Goal: Information Seeking & Learning: Learn about a topic

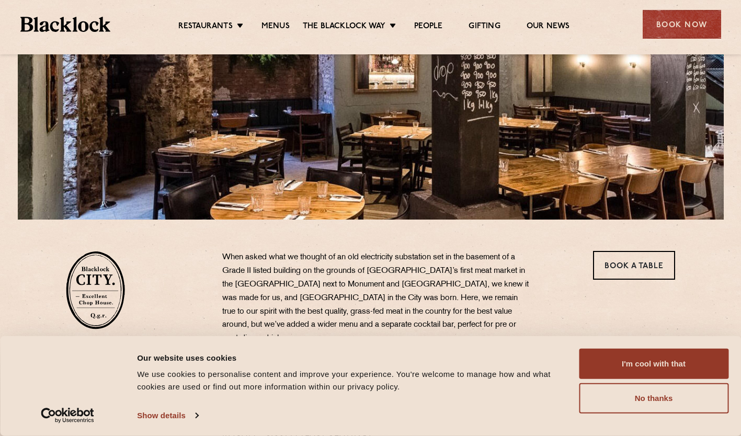
scroll to position [209, 0]
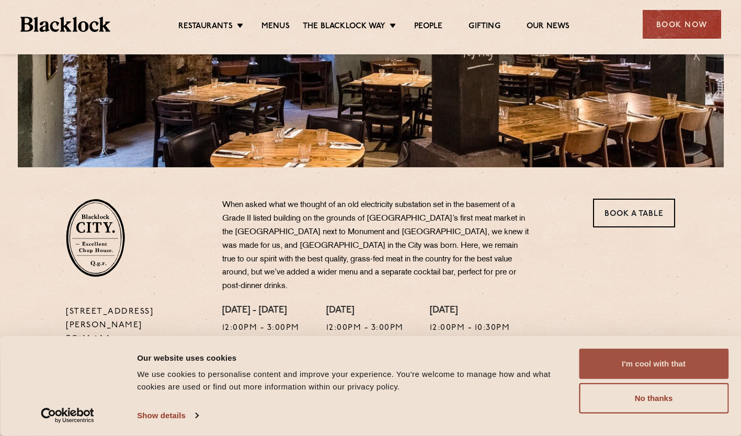
click at [621, 373] on button "I'm cool with that" at bounding box center [653, 364] width 149 height 30
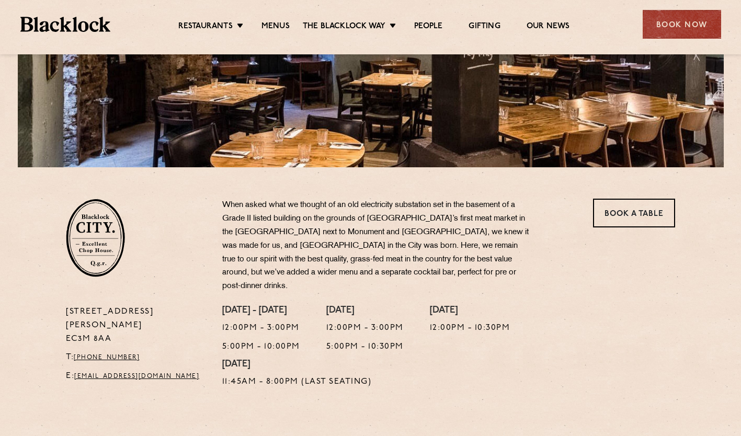
scroll to position [0, 0]
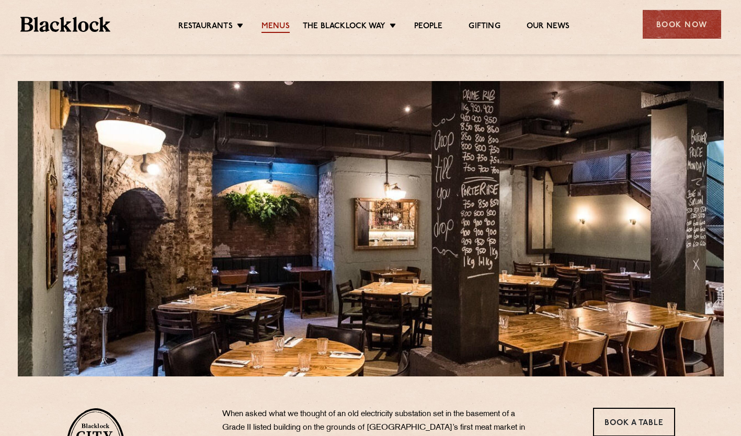
click at [269, 24] on link "Menus" at bounding box center [275, 26] width 28 height 11
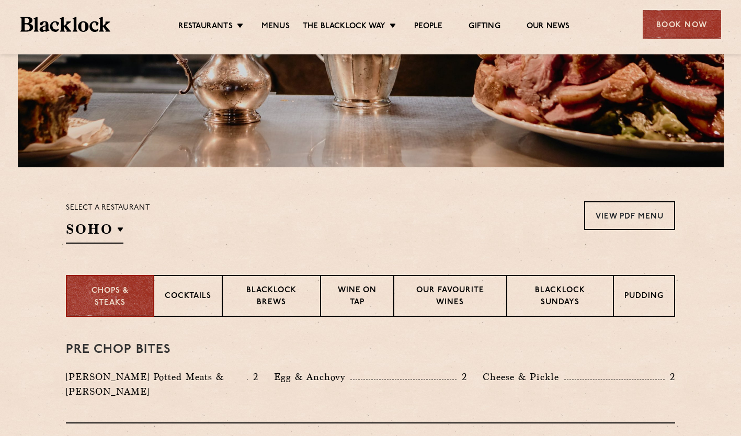
scroll to position [261, 0]
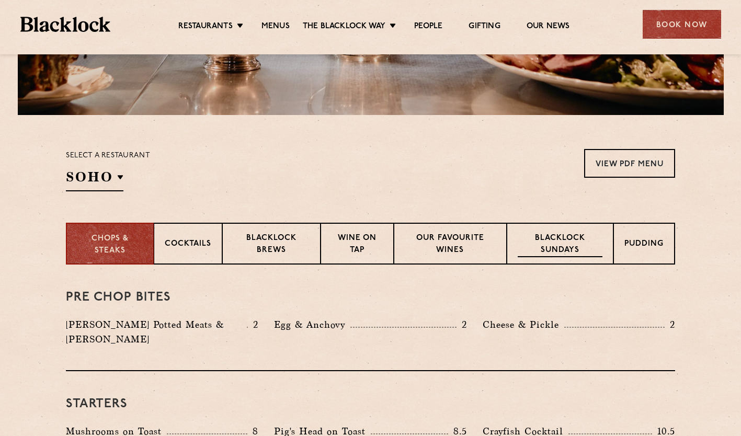
click at [556, 230] on div "Blacklock Sundays" at bounding box center [559, 244] width 107 height 42
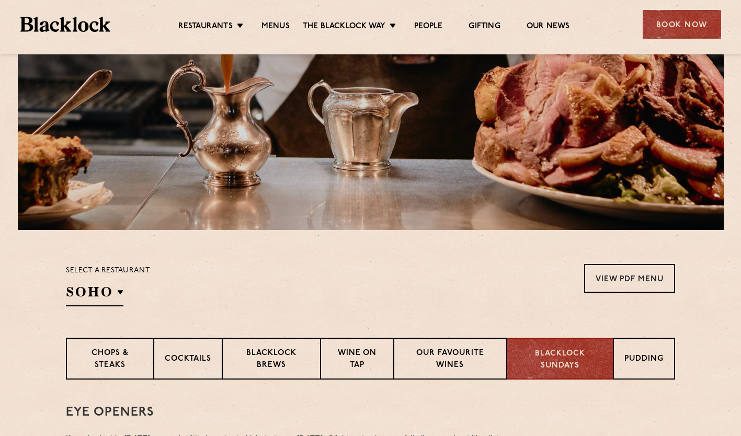
scroll to position [42, 0]
